Goal: Task Accomplishment & Management: Complete application form

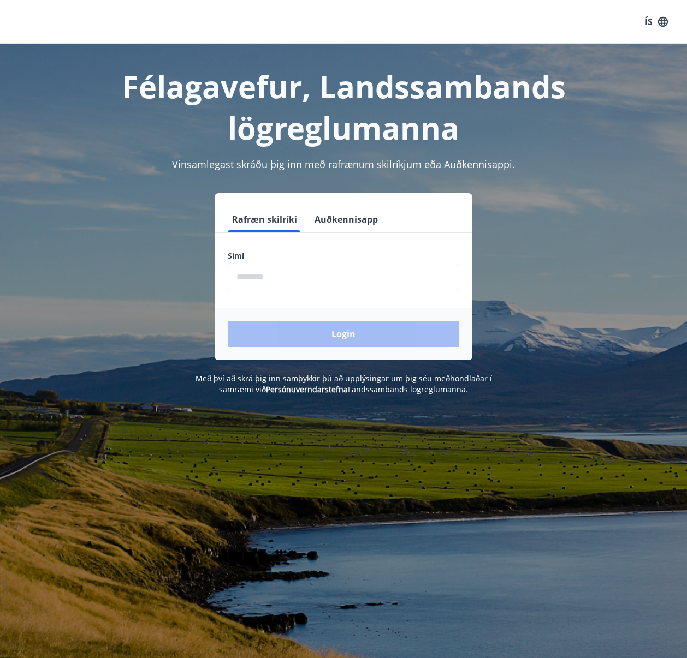
click at [344, 276] on input "phone" at bounding box center [343, 277] width 231 height 27
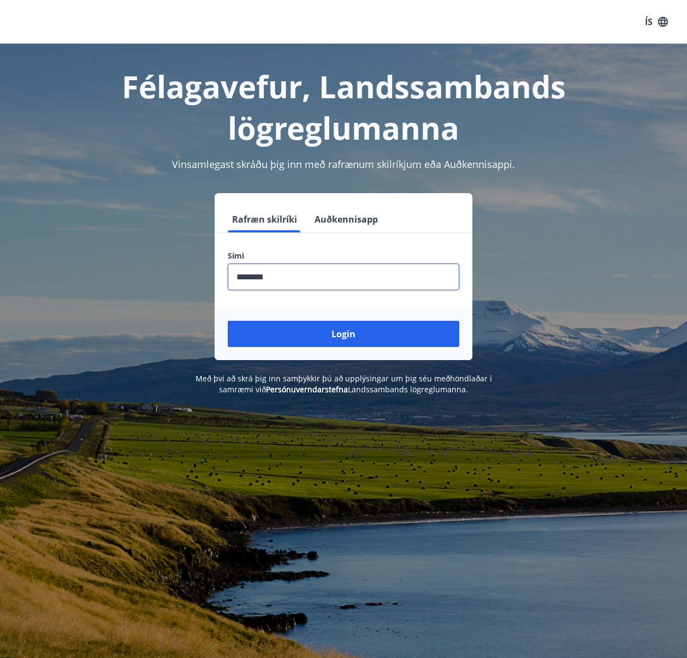
type input "********"
click at [343, 334] on button "Login" at bounding box center [343, 334] width 231 height 26
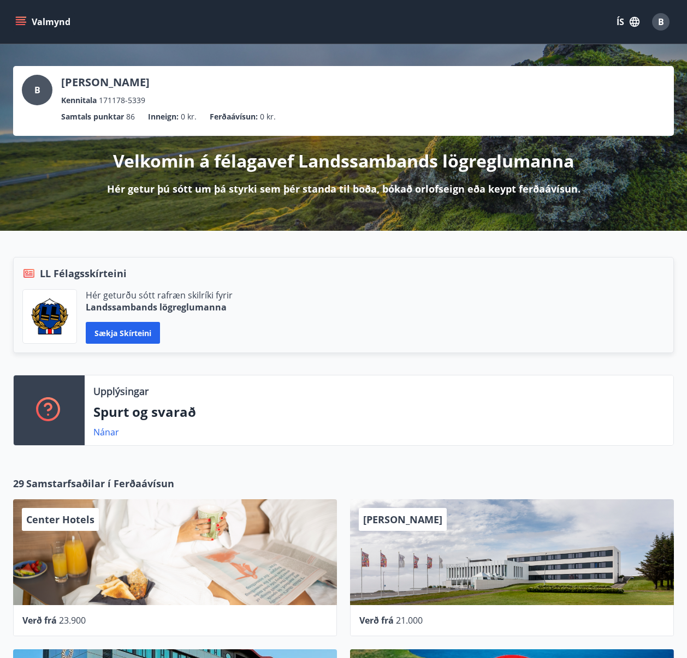
click at [21, 16] on button "Valmynd" at bounding box center [44, 22] width 62 height 20
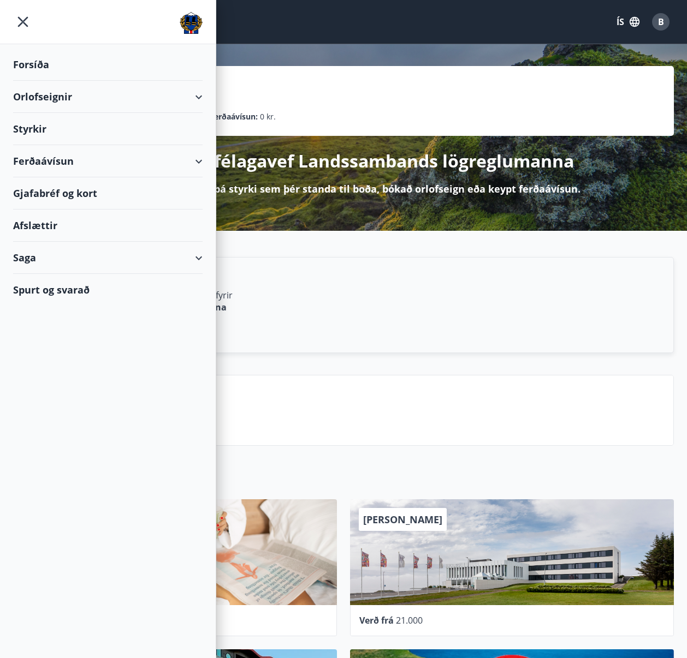
click at [128, 98] on div "Orlofseignir" at bounding box center [107, 97] width 189 height 32
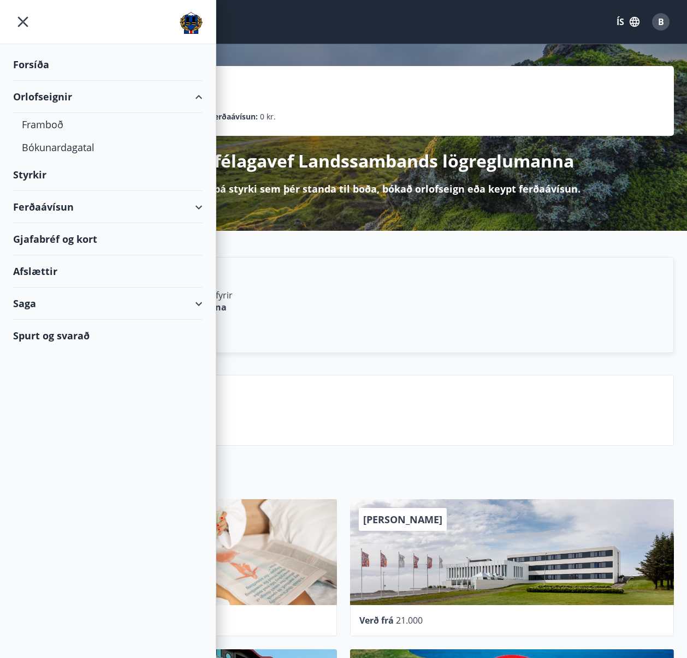
click at [105, 104] on div "Orlofseignir" at bounding box center [107, 97] width 189 height 32
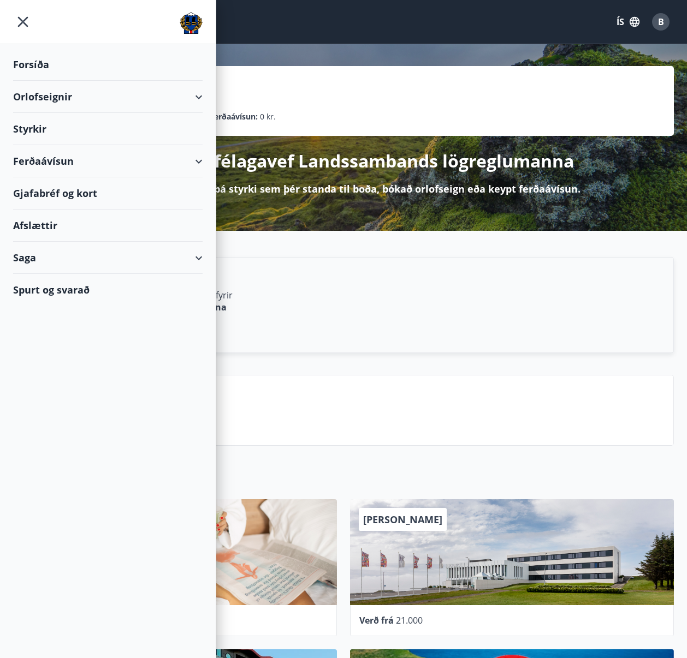
click at [345, 281] on div "LL Félagsskírteini Hér geturðu sótt rafræn skilríki fyrir Landssambands lögregl…" at bounding box center [343, 305] width 661 height 96
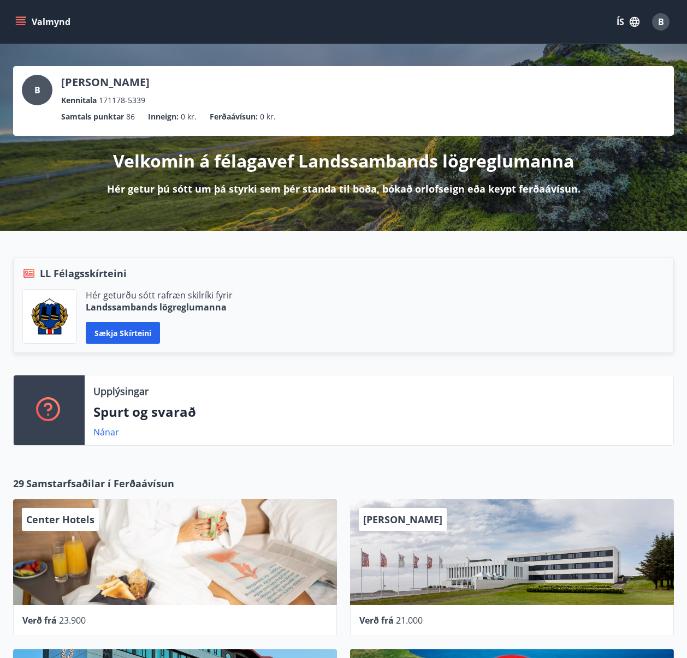
click at [239, 96] on div "B Brynjar Stefánsson Kennitala 171178-5339" at bounding box center [343, 91] width 643 height 32
click at [27, 22] on button "Valmynd" at bounding box center [44, 22] width 62 height 20
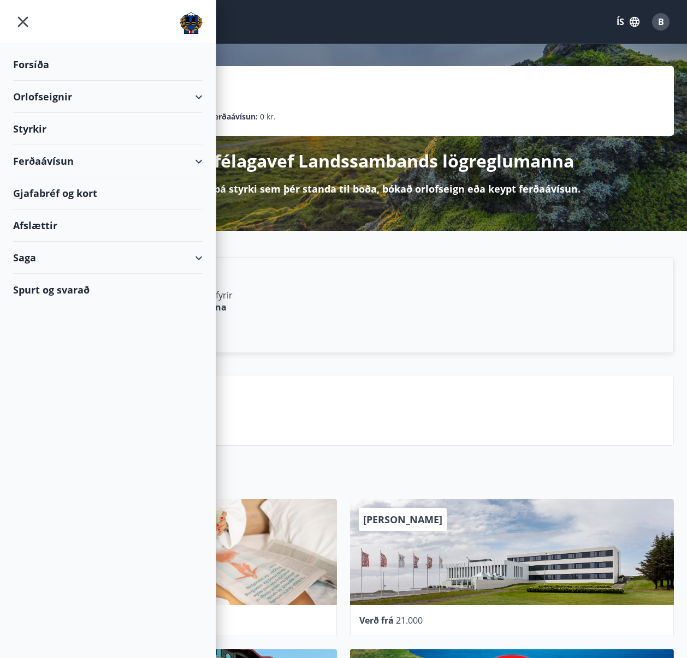
click at [69, 95] on div "Orlofseignir" at bounding box center [107, 97] width 189 height 32
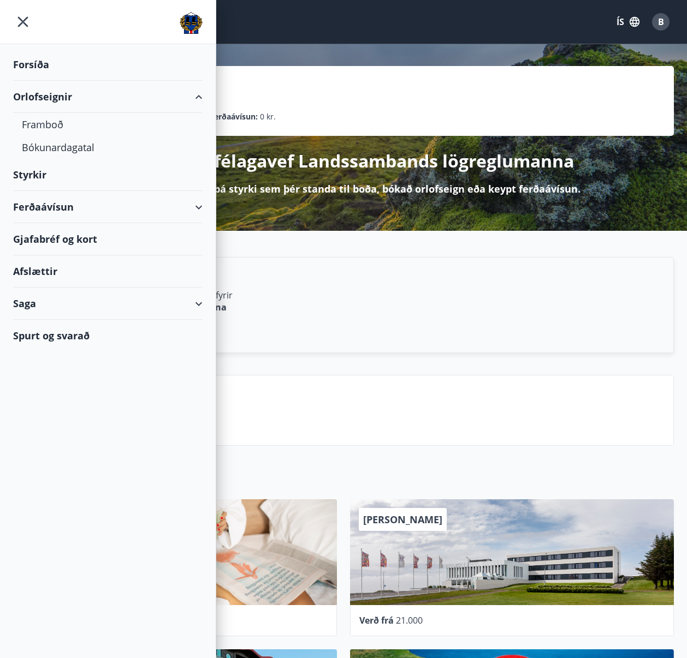
click at [69, 95] on div "Orlofseignir" at bounding box center [107, 97] width 189 height 32
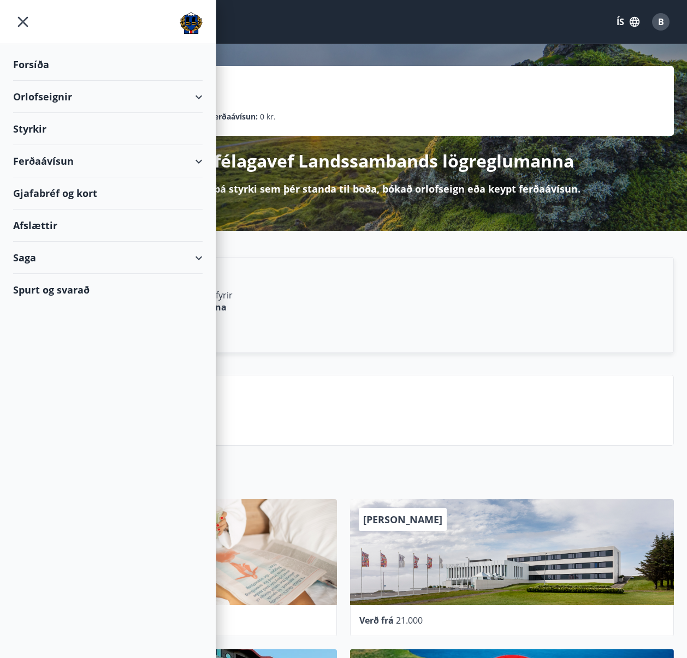
click at [39, 59] on div "Forsíða" at bounding box center [107, 65] width 189 height 32
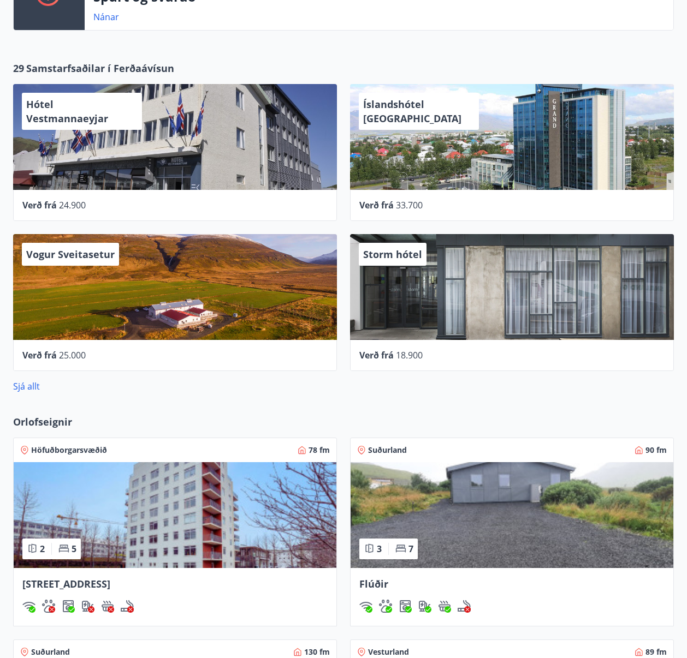
scroll to position [472, 0]
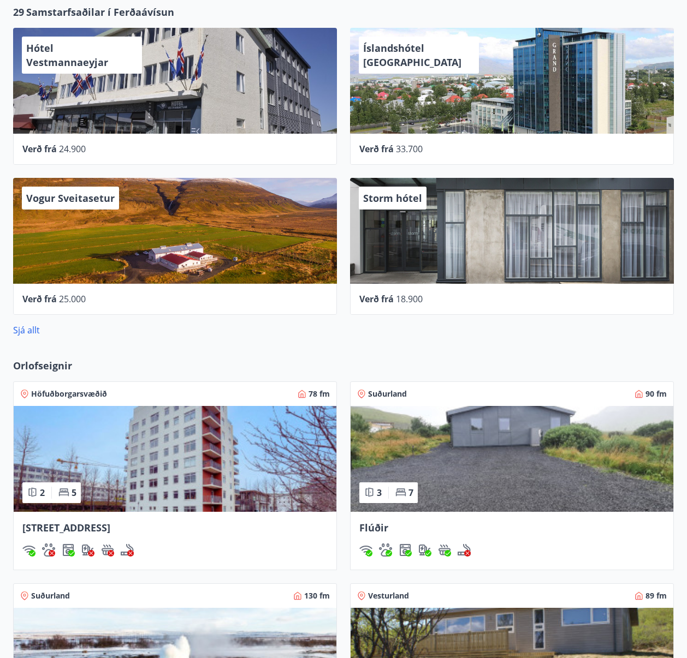
click at [36, 363] on span "Orlofseignir" at bounding box center [42, 366] width 59 height 14
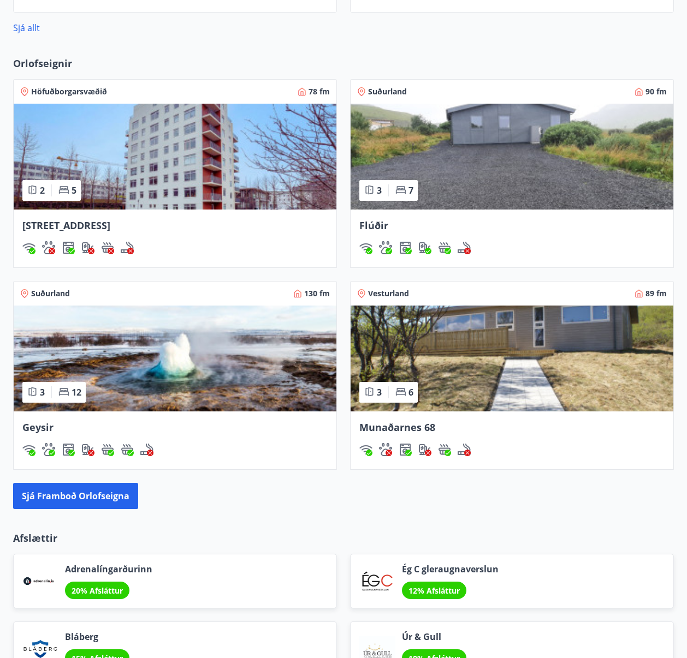
scroll to position [830, 0]
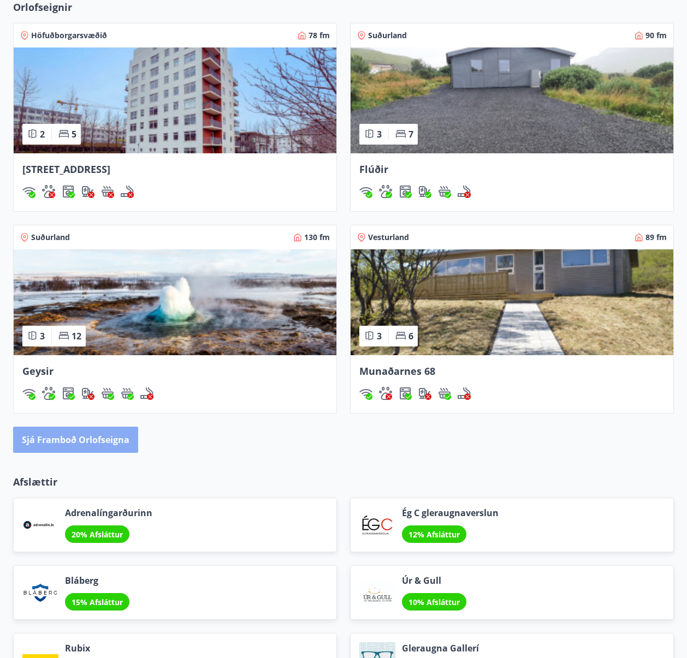
click at [102, 442] on button "Sjá framboð orlofseigna" at bounding box center [75, 440] width 125 height 26
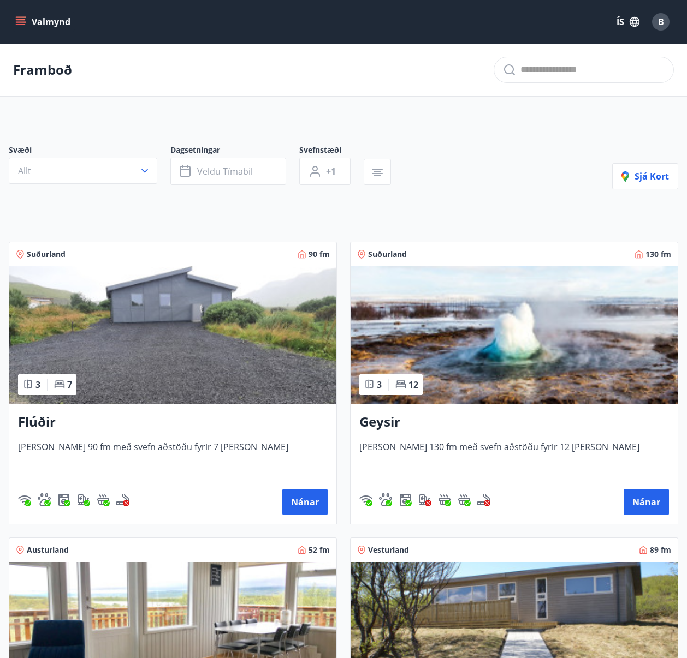
scroll to position [7, 0]
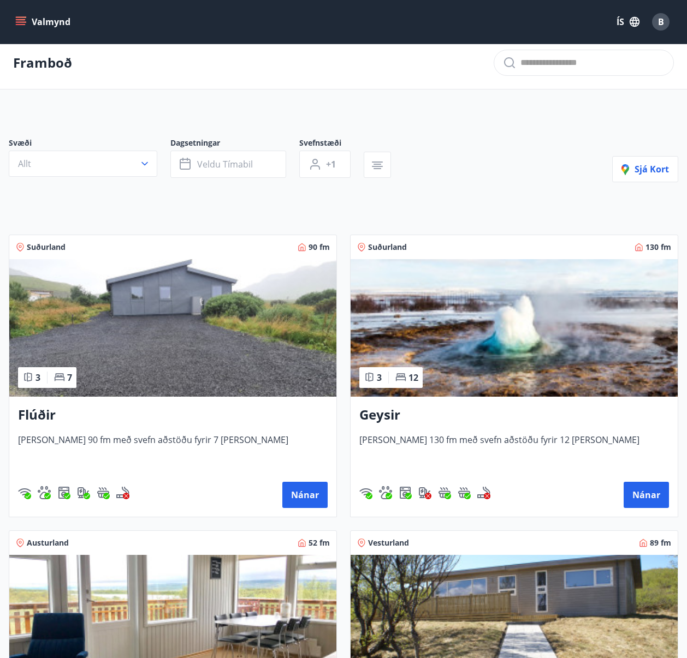
click at [206, 376] on img at bounding box center [172, 328] width 327 height 138
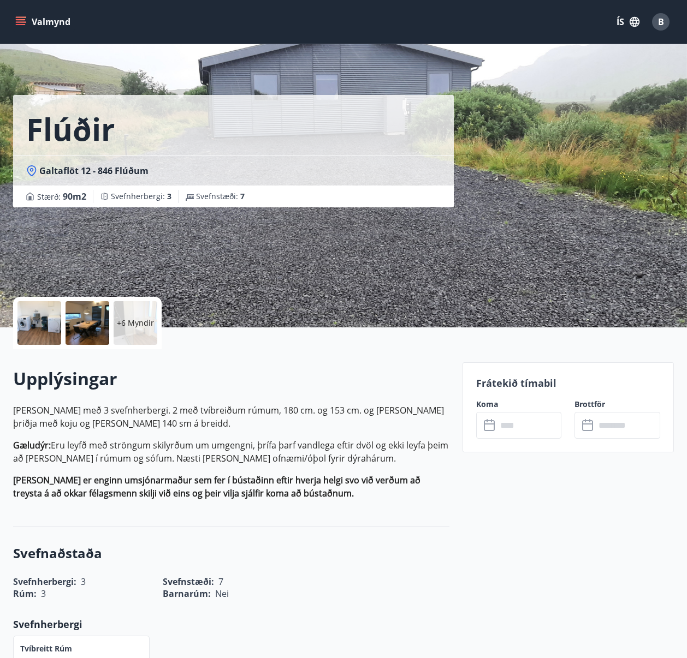
scroll to position [7, 0]
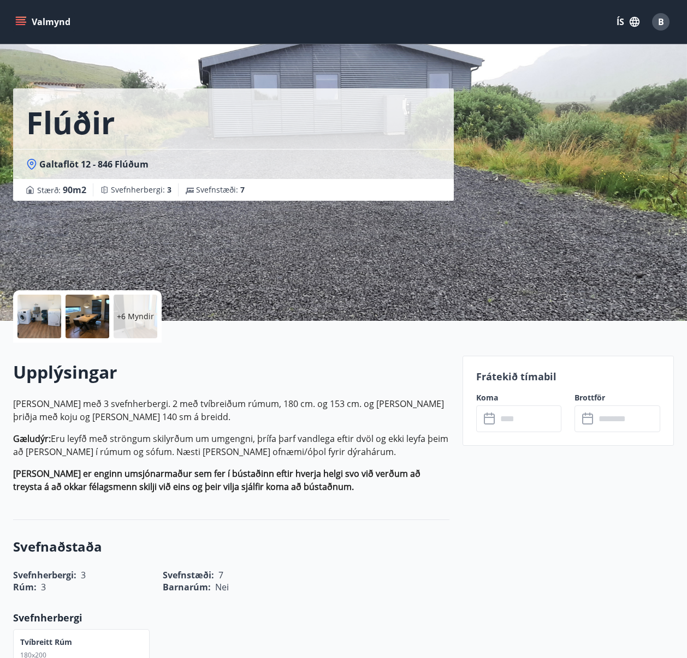
click at [503, 429] on input "text" at bounding box center [529, 419] width 65 height 27
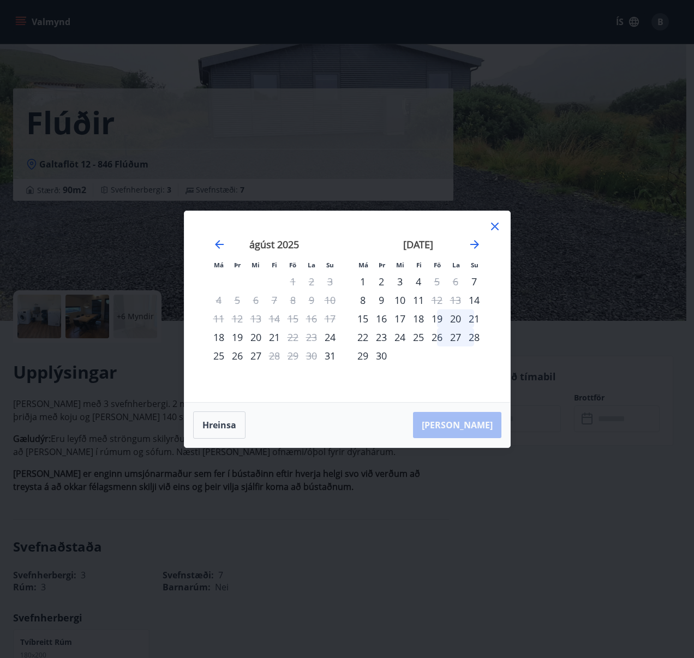
click at [385, 494] on div "Má Þr Mi Fi Fö La Su Má Þr Mi Fi Fö La Su júlí 2025 1 2 3 4 5 6 7 8 9 10 11 12 …" at bounding box center [347, 329] width 694 height 658
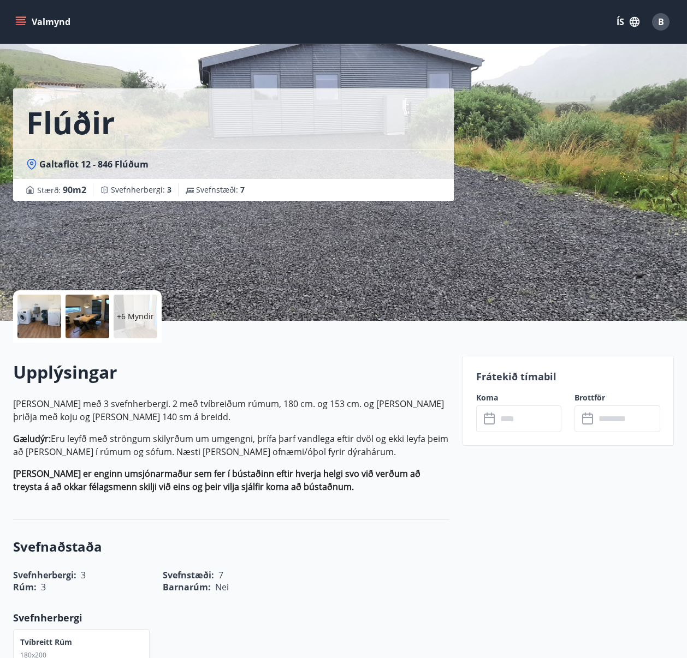
click at [21, 16] on icon "menu" at bounding box center [20, 21] width 11 height 11
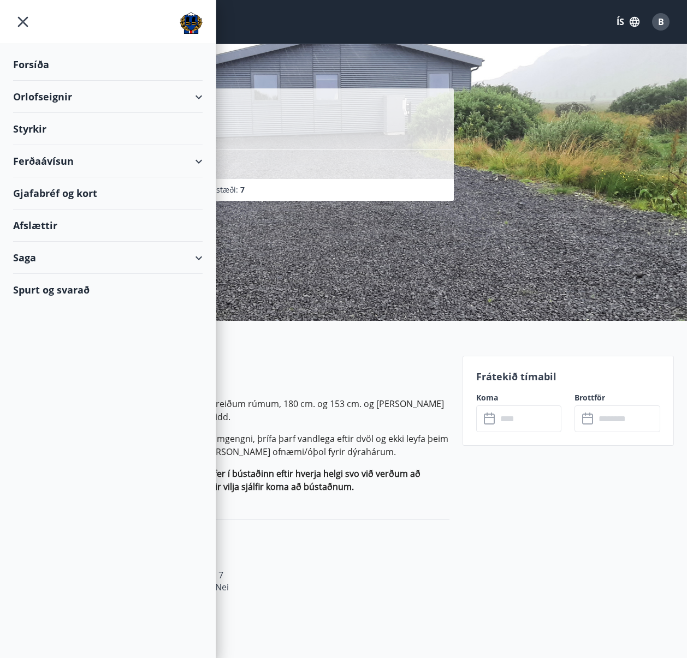
click at [23, 23] on icon "menu" at bounding box center [23, 22] width 20 height 20
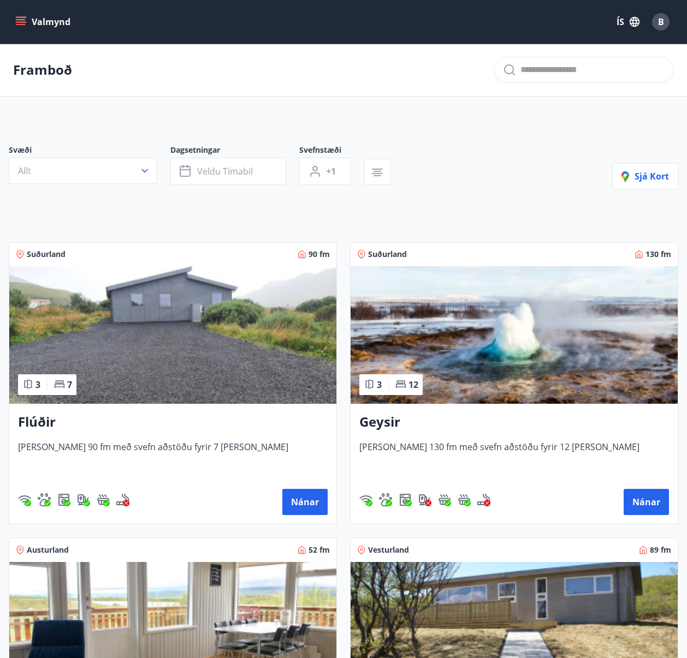
click at [61, 69] on p "Framboð" at bounding box center [42, 70] width 59 height 19
click at [40, 26] on button "Valmynd" at bounding box center [44, 22] width 62 height 20
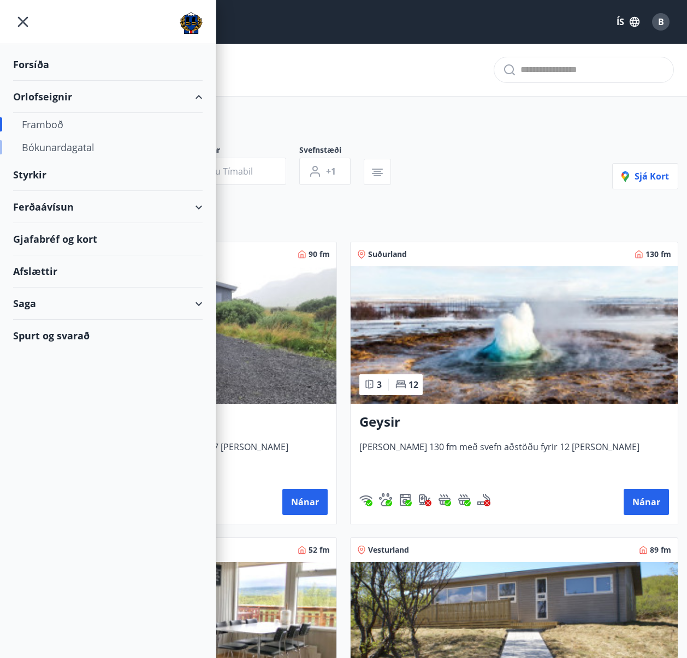
click at [80, 142] on div "Bókunardagatal" at bounding box center [108, 147] width 172 height 23
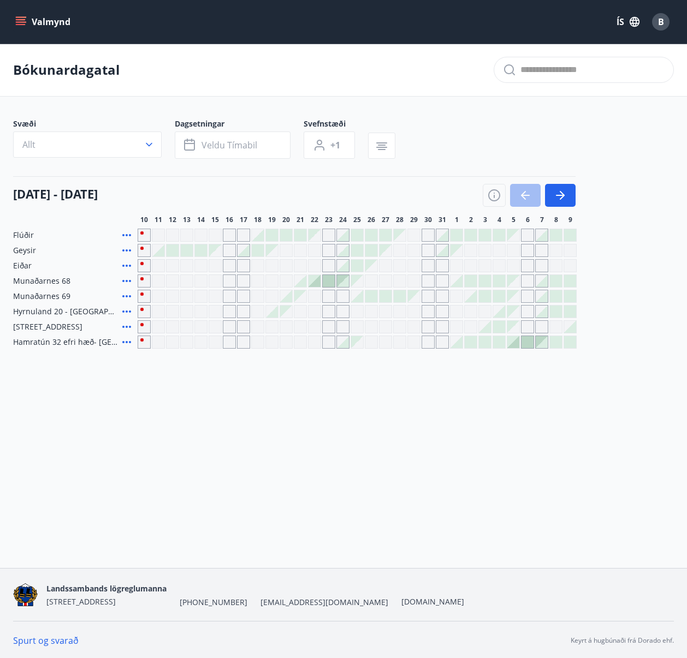
click at [219, 265] on div "Gráir dagar eru ekki bókanlegir" at bounding box center [215, 265] width 13 height 13
click at [317, 283] on div at bounding box center [314, 281] width 12 height 12
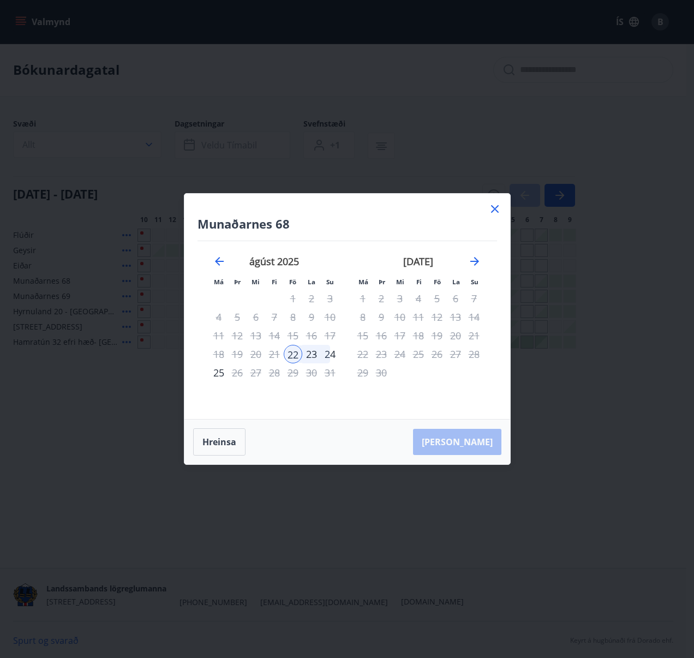
click at [499, 214] on icon at bounding box center [495, 209] width 13 height 13
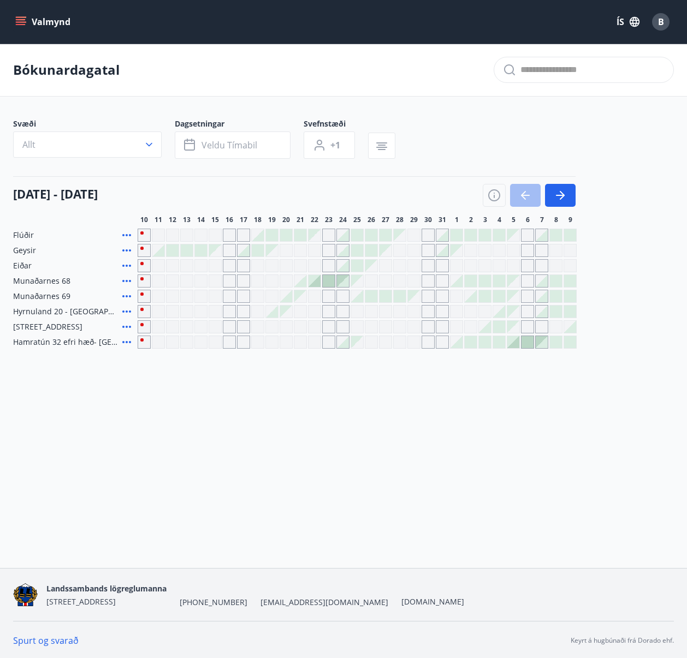
click at [413, 295] on div "Gráir dagar eru ekki bókanlegir" at bounding box center [414, 296] width 12 height 12
click at [402, 295] on div at bounding box center [400, 296] width 12 height 12
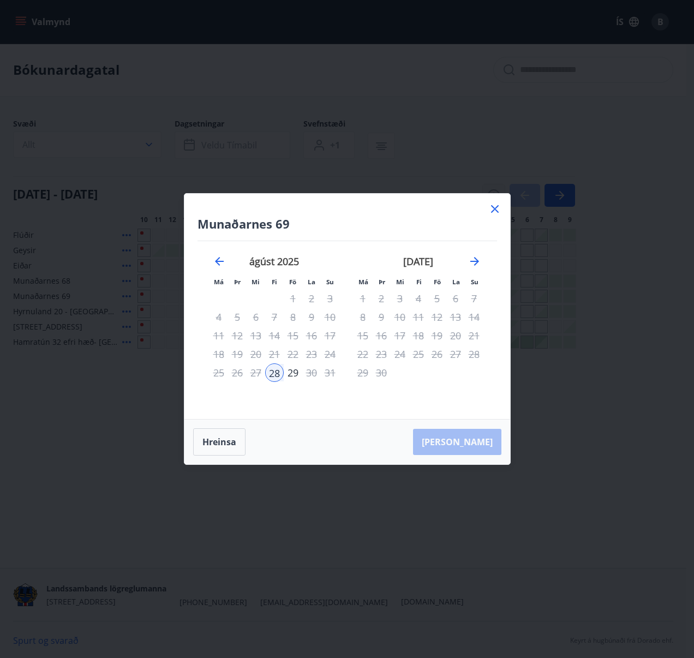
click at [494, 205] on icon at bounding box center [495, 209] width 13 height 13
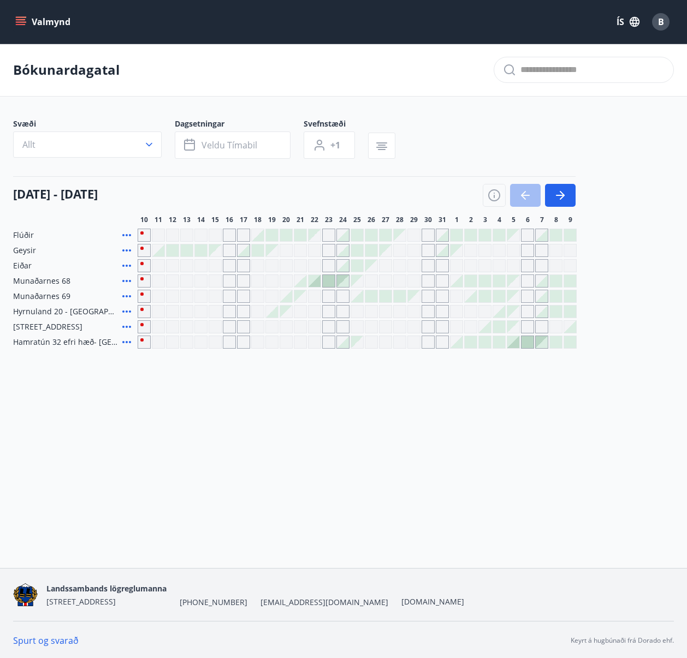
click at [458, 346] on div at bounding box center [456, 342] width 12 height 12
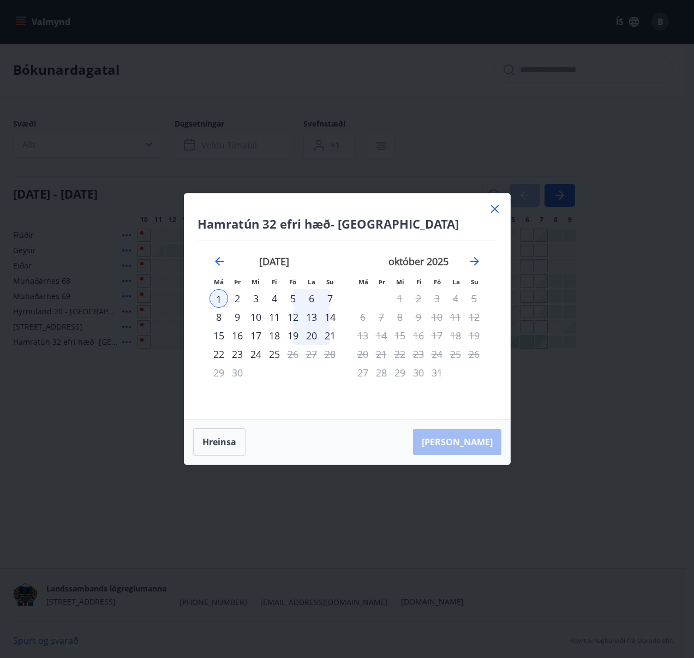
click at [561, 478] on div "Hamratún 32 efri hæð- [GEOGRAPHIC_DATA] Má Þr Mi Fi Fö La Su Má Þr Mi Fi Fö La …" at bounding box center [347, 329] width 694 height 658
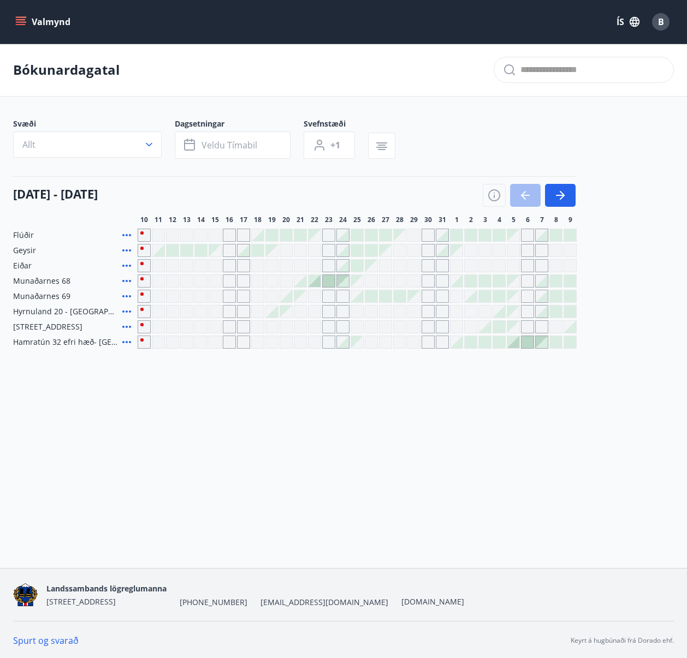
click at [454, 283] on div at bounding box center [456, 281] width 12 height 12
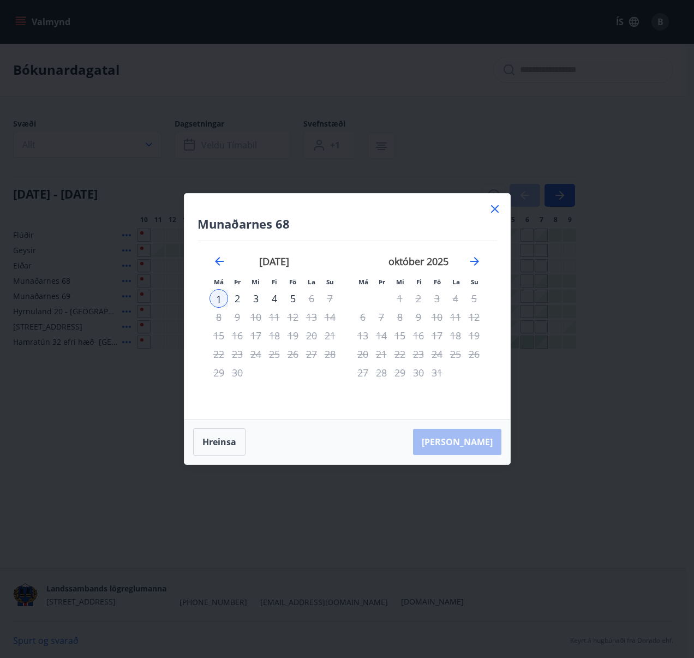
click at [497, 209] on icon at bounding box center [495, 209] width 13 height 13
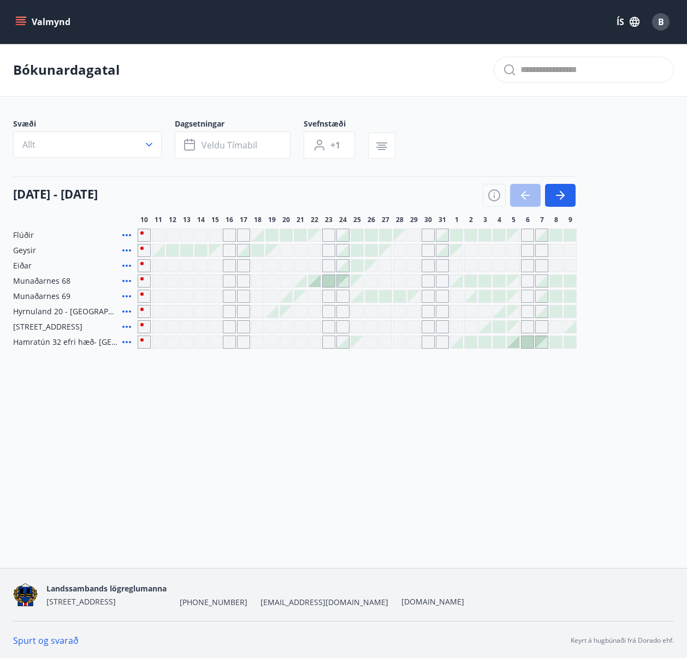
click at [316, 282] on div at bounding box center [314, 281] width 12 height 12
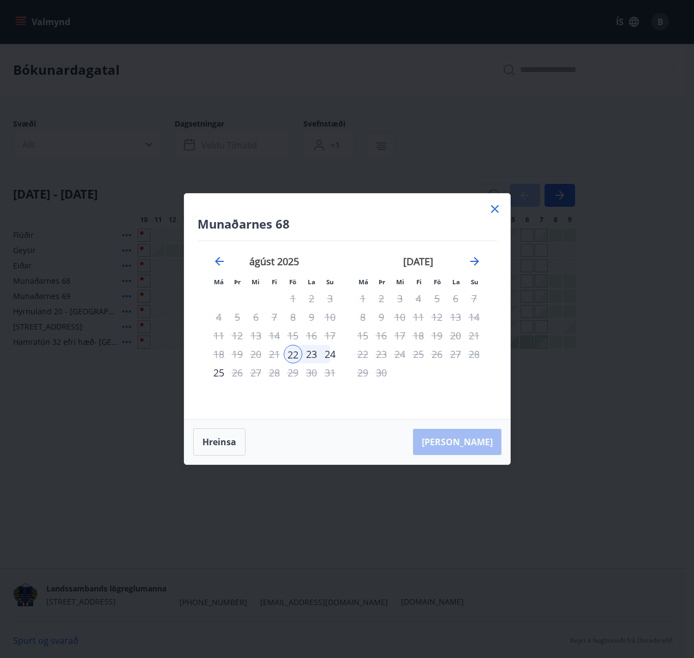
click at [330, 353] on div "24" at bounding box center [330, 354] width 19 height 19
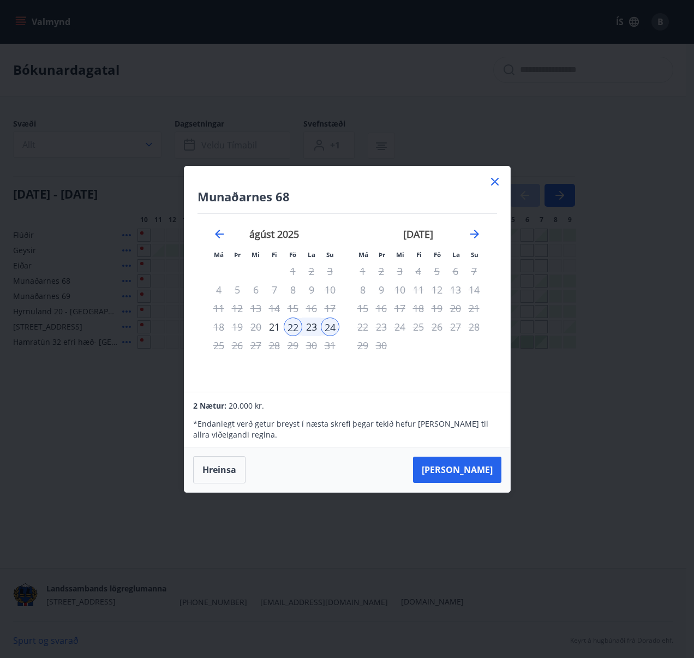
click at [494, 185] on icon at bounding box center [495, 181] width 13 height 13
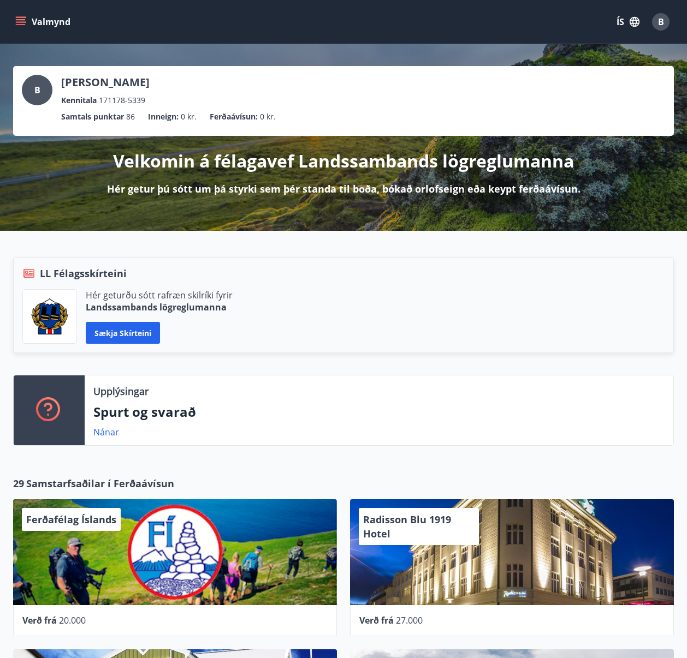
click at [27, 22] on button "Valmynd" at bounding box center [44, 22] width 62 height 20
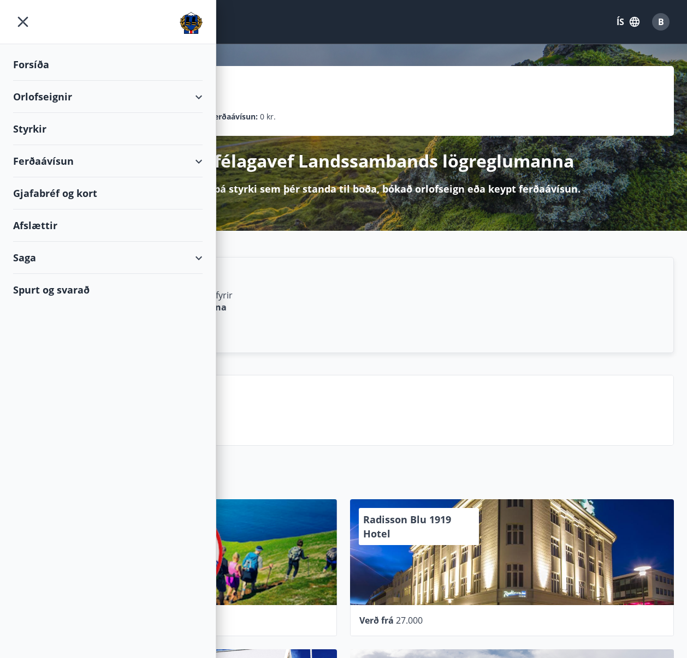
click at [87, 97] on div "Orlofseignir" at bounding box center [107, 97] width 189 height 32
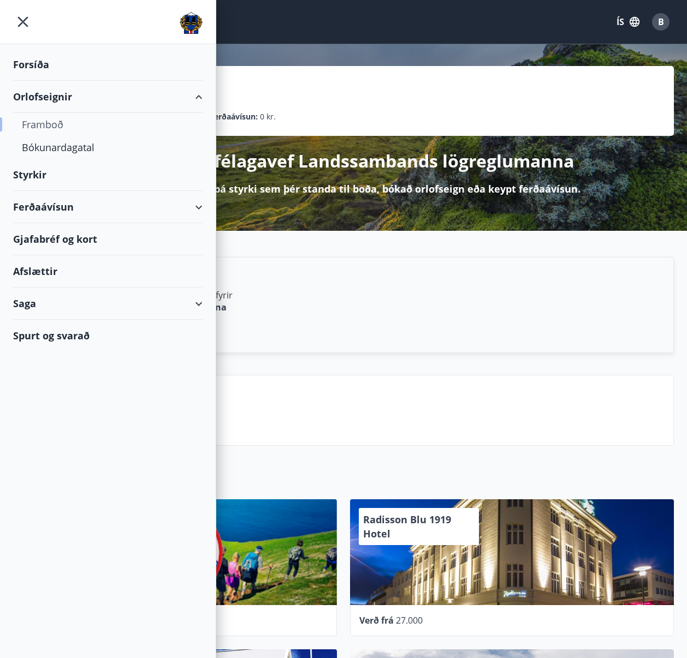
click at [56, 130] on div "Framboð" at bounding box center [108, 124] width 172 height 23
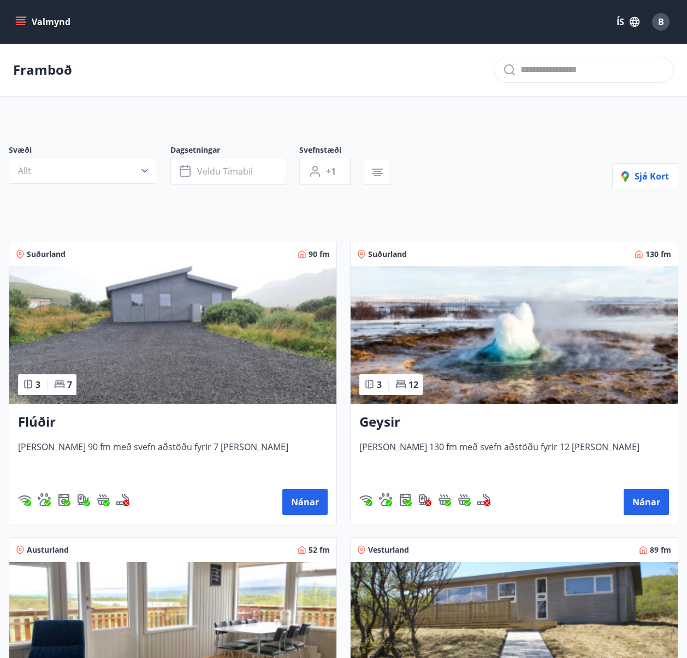
click at [13, 19] on div "Valmynd ÍS B" at bounding box center [343, 22] width 687 height 44
click at [19, 24] on icon "menu" at bounding box center [21, 24] width 10 height 1
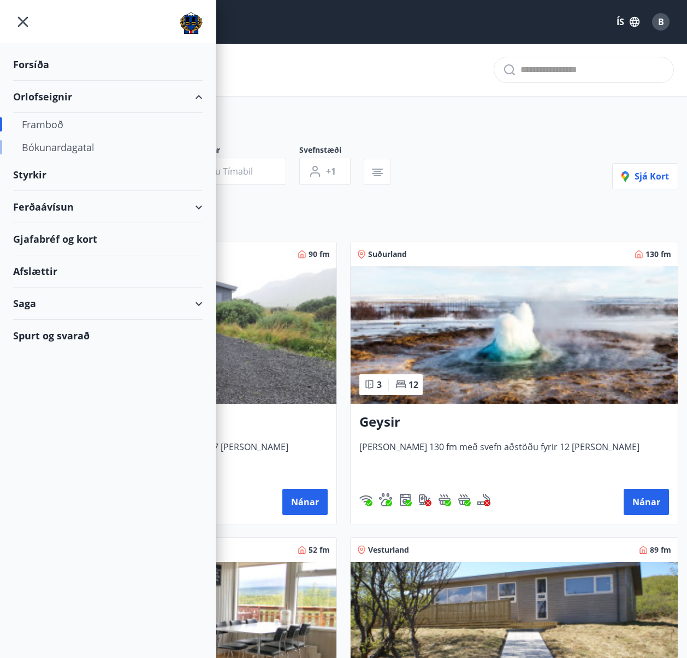
click at [60, 143] on div "Bókunardagatal" at bounding box center [108, 147] width 172 height 23
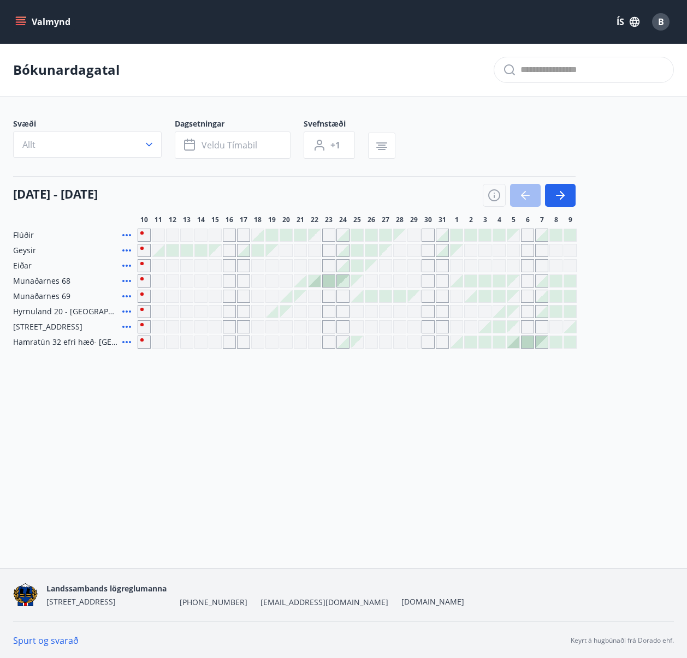
click at [314, 284] on div at bounding box center [314, 281] width 12 height 12
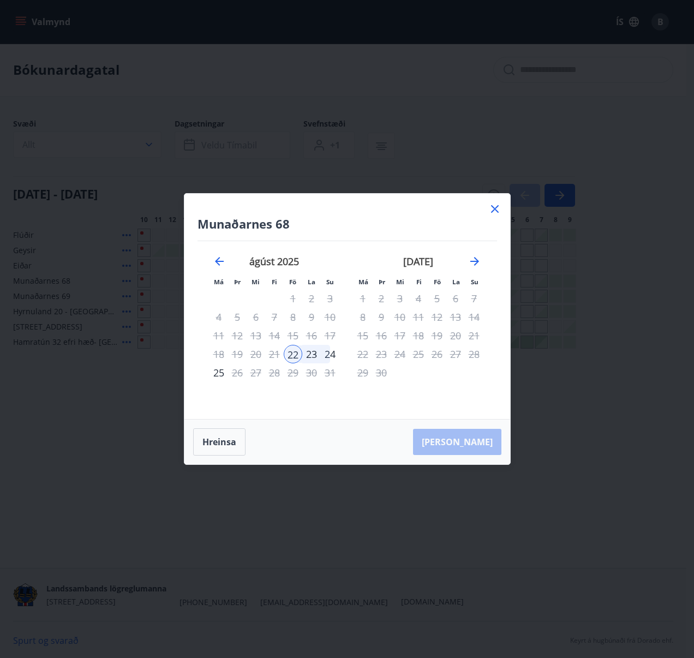
click at [326, 353] on div "24" at bounding box center [330, 354] width 19 height 19
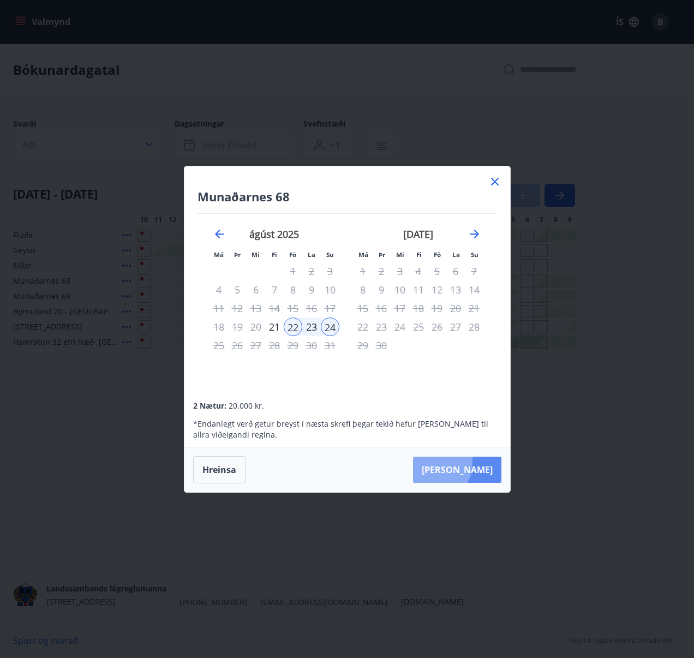
click at [460, 462] on button "[PERSON_NAME]" at bounding box center [457, 470] width 88 height 26
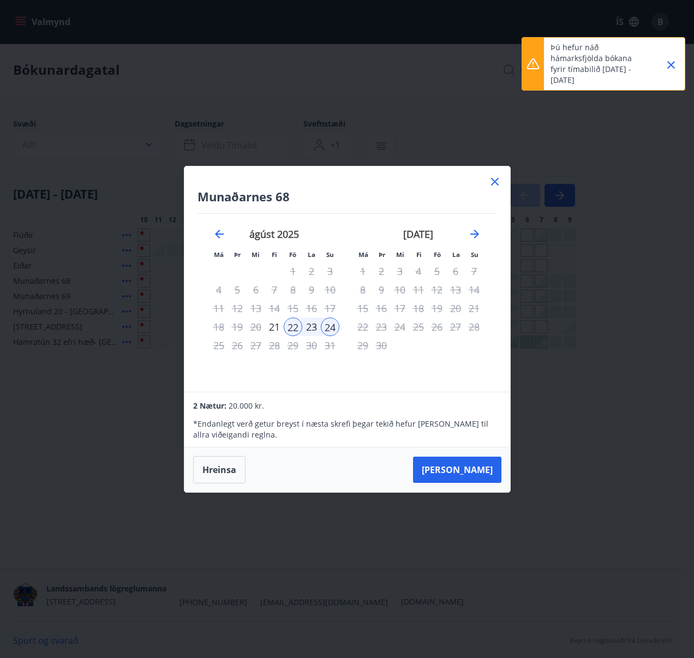
click at [673, 62] on icon "Close" at bounding box center [671, 64] width 13 height 13
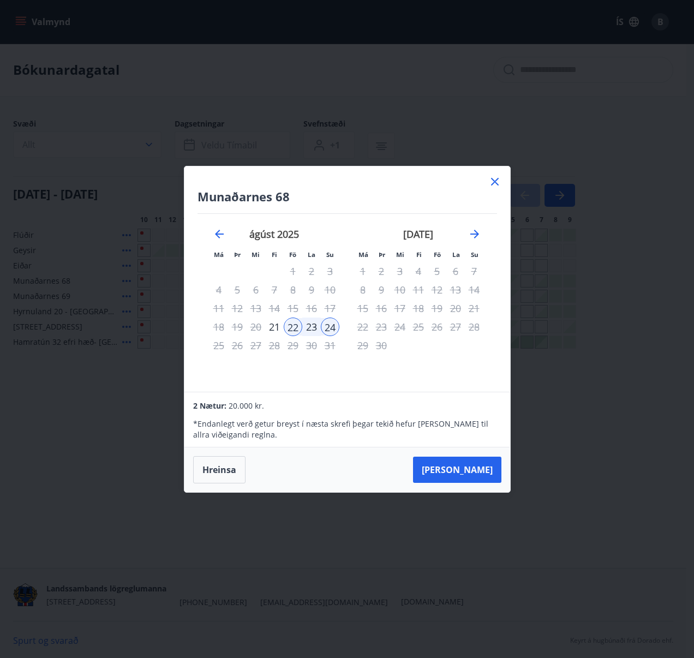
click at [492, 180] on icon at bounding box center [495, 181] width 13 height 13
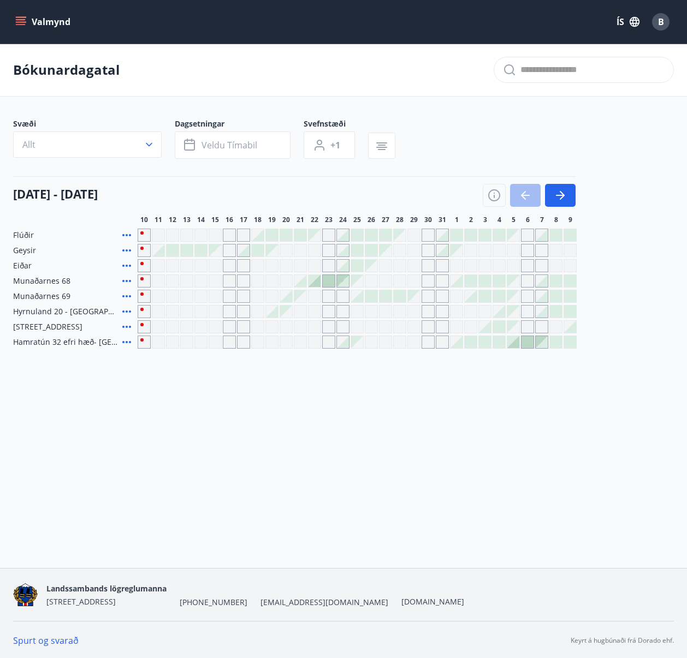
click at [319, 284] on div at bounding box center [314, 281] width 12 height 12
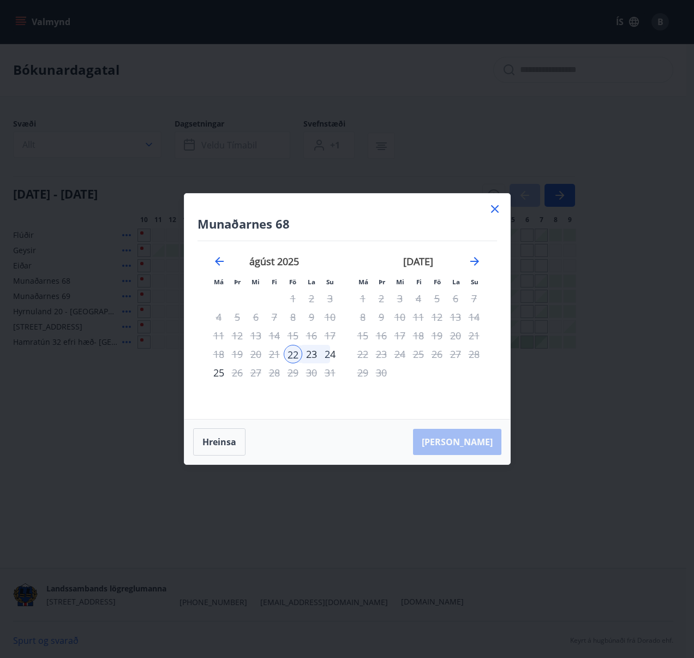
click at [329, 360] on div "24" at bounding box center [330, 354] width 19 height 19
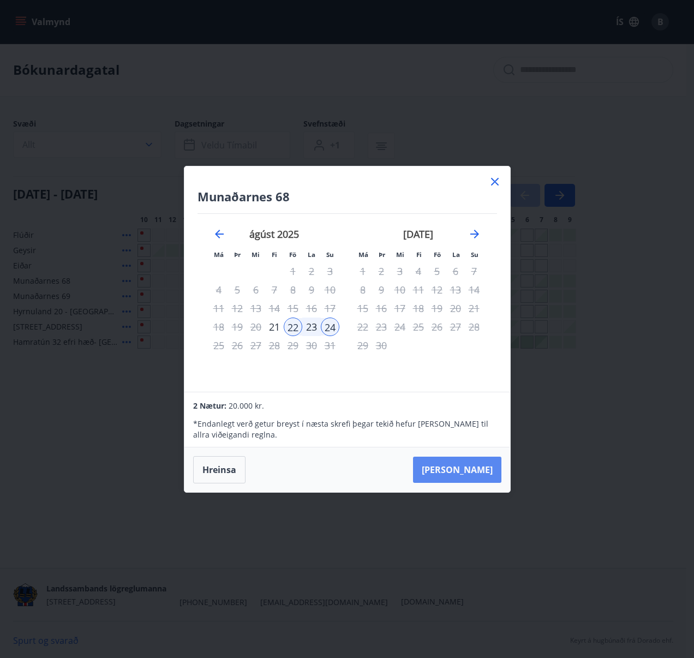
click at [473, 472] on button "[PERSON_NAME]" at bounding box center [457, 470] width 88 height 26
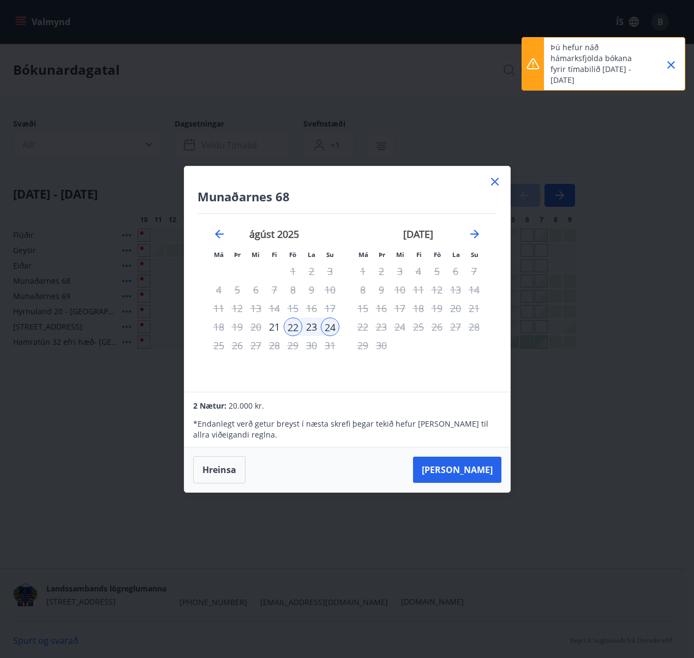
click at [493, 178] on icon at bounding box center [495, 181] width 13 height 13
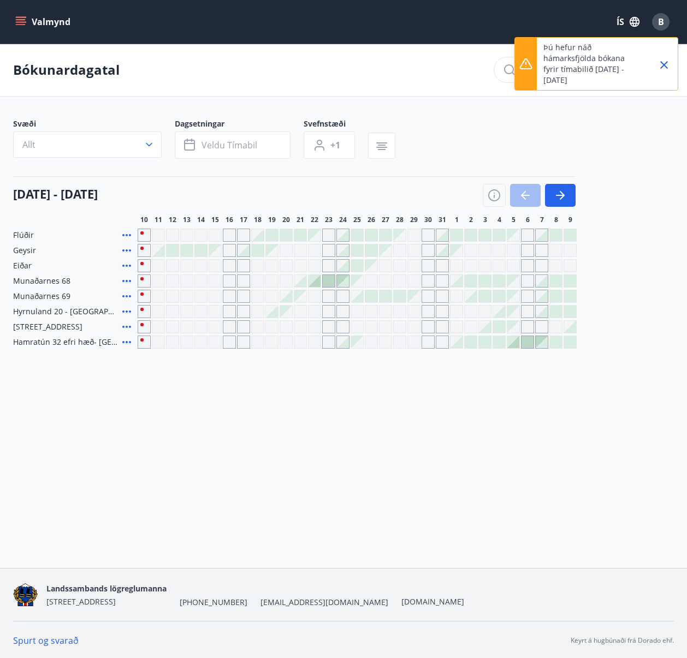
click at [513, 344] on div at bounding box center [513, 342] width 12 height 12
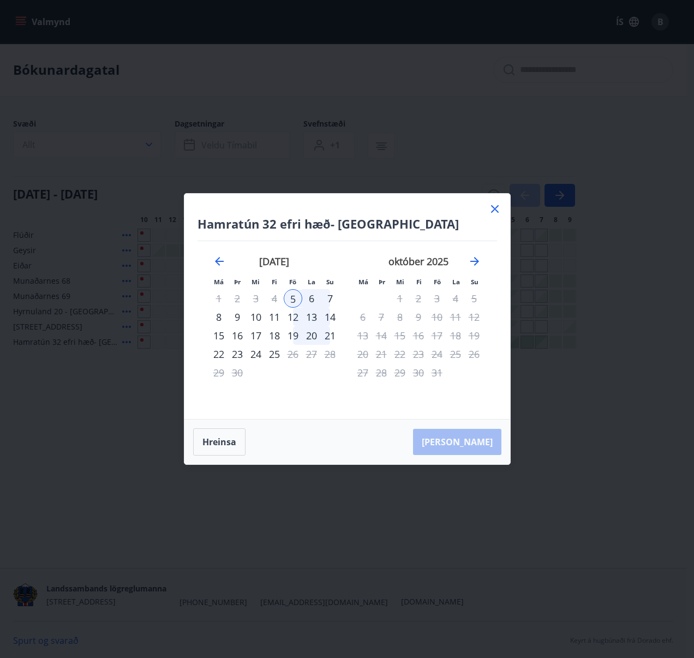
click at [494, 211] on icon at bounding box center [495, 209] width 8 height 8
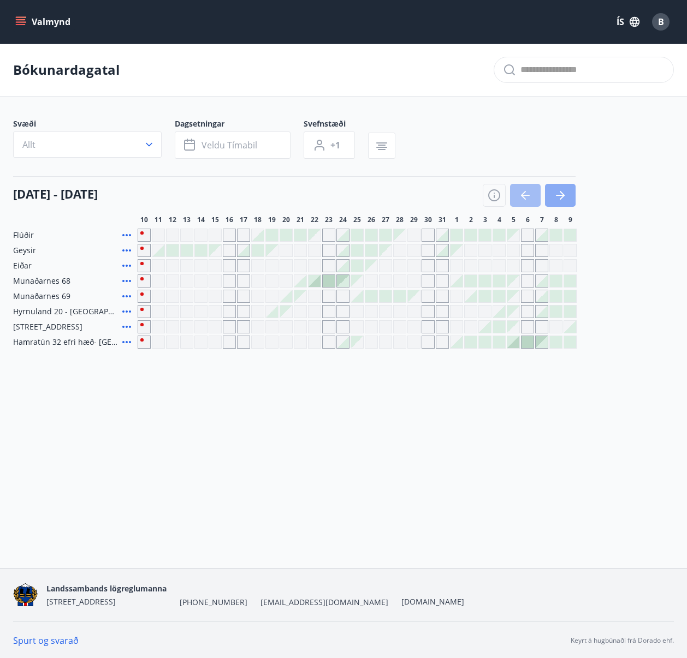
click at [566, 194] on icon "button" at bounding box center [560, 195] width 13 height 13
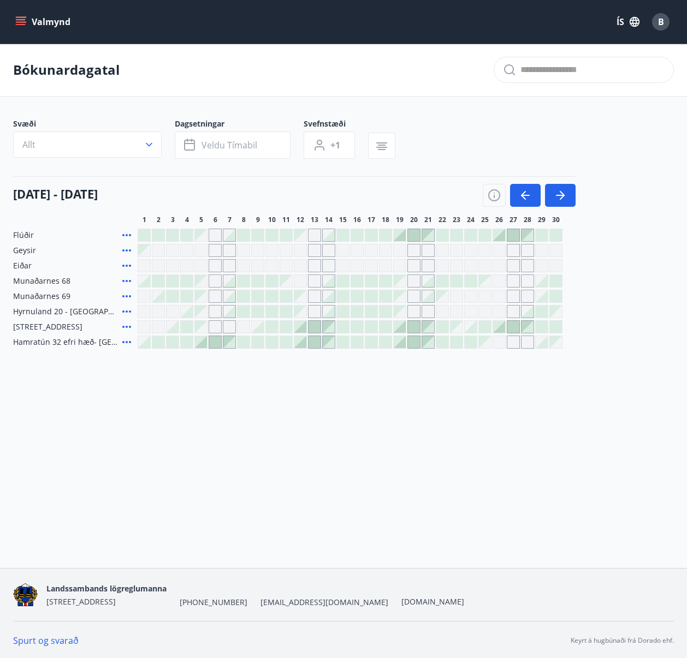
click at [201, 342] on div at bounding box center [201, 342] width 12 height 12
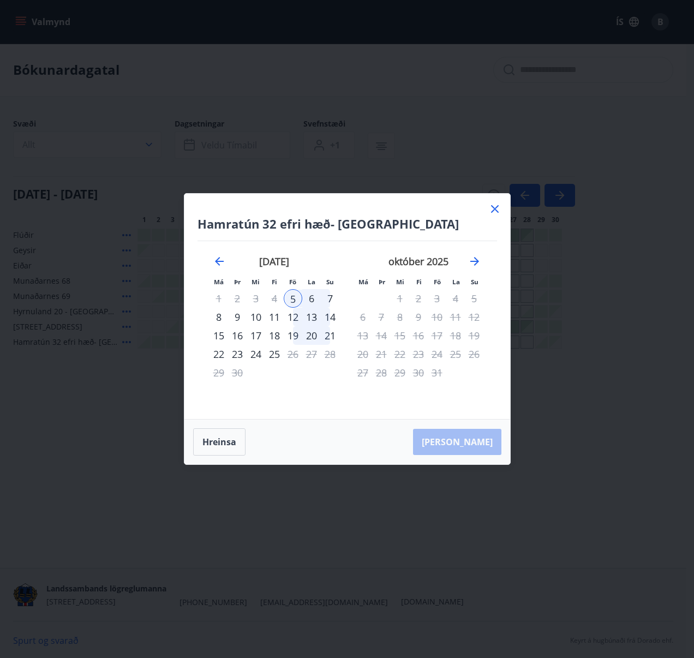
click at [499, 204] on icon at bounding box center [495, 209] width 13 height 13
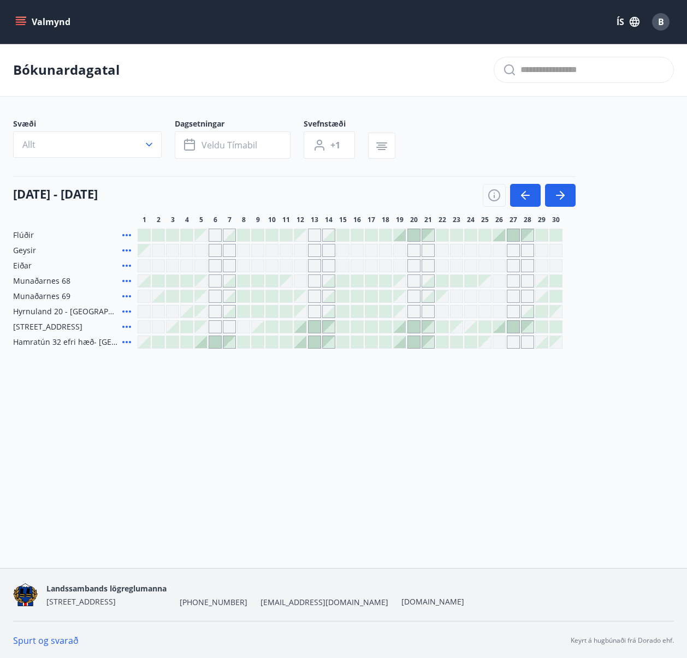
click at [402, 235] on div at bounding box center [400, 235] width 12 height 12
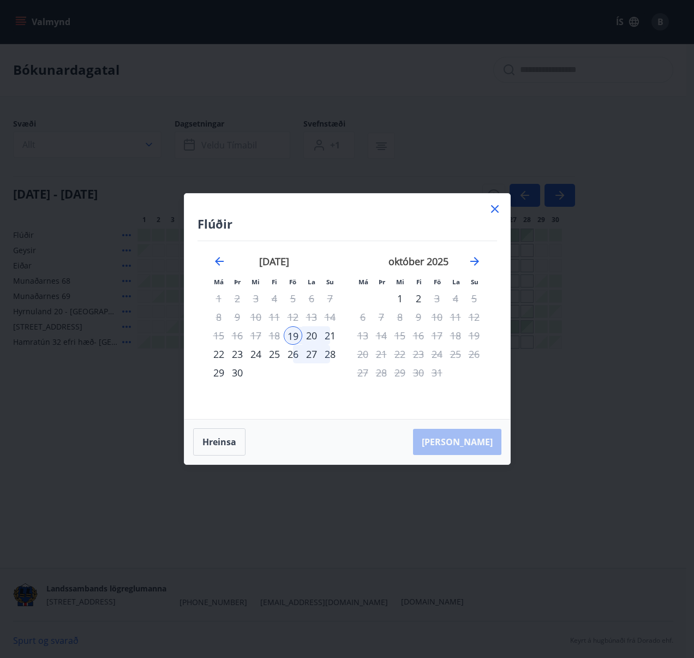
drag, startPoint x: 295, startPoint y: 132, endPoint x: 284, endPoint y: 68, distance: 65.4
click at [295, 132] on div "Flúðir Má Þr Mi Fi Fö La Su Má Þr Mi Fi Fö La Su [DATE] 1 2 3 4 5 6 7 8 9 10 11…" at bounding box center [347, 329] width 694 height 658
